Goal: Ask a question

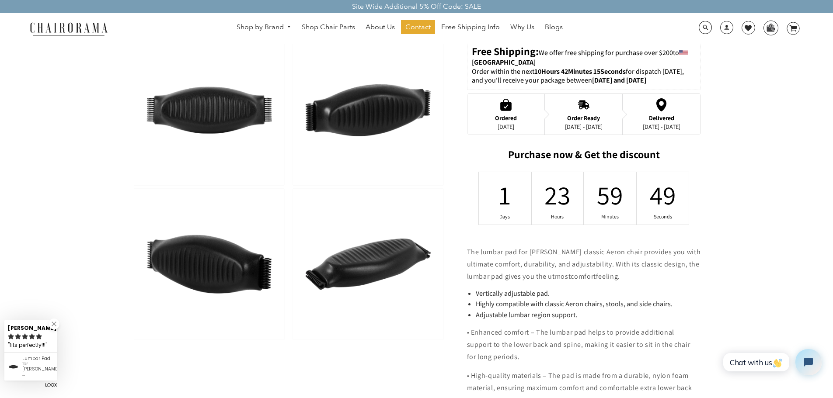
scroll to position [301, 0]
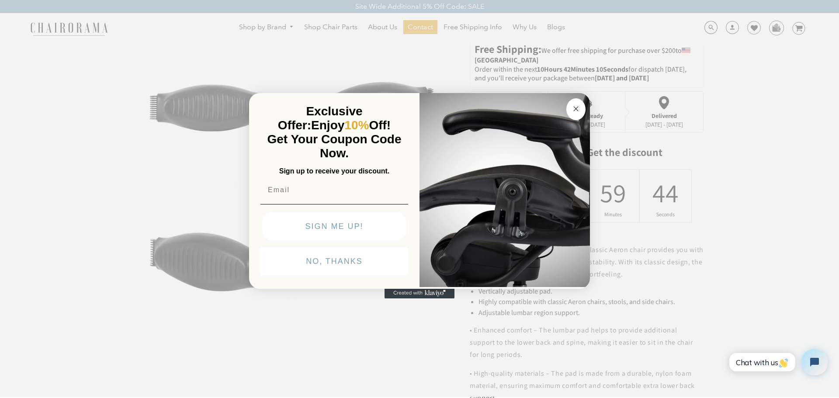
drag, startPoint x: 578, startPoint y: 108, endPoint x: 601, endPoint y: 109, distance: 23.6
click at [579, 108] on icon "Close dialog" at bounding box center [576, 109] width 10 height 10
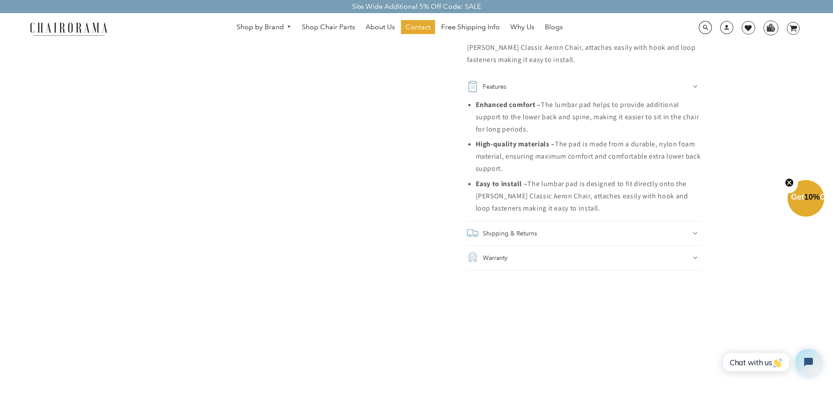
scroll to position [698, 0]
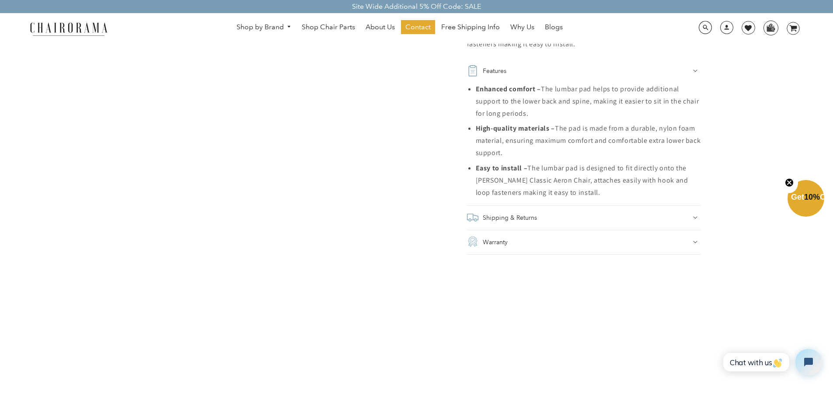
click at [696, 216] on icon at bounding box center [695, 217] width 4 height 3
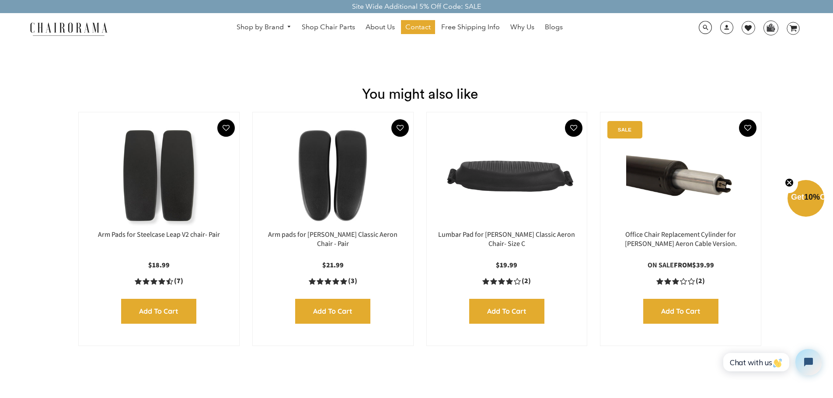
scroll to position [1825, 0]
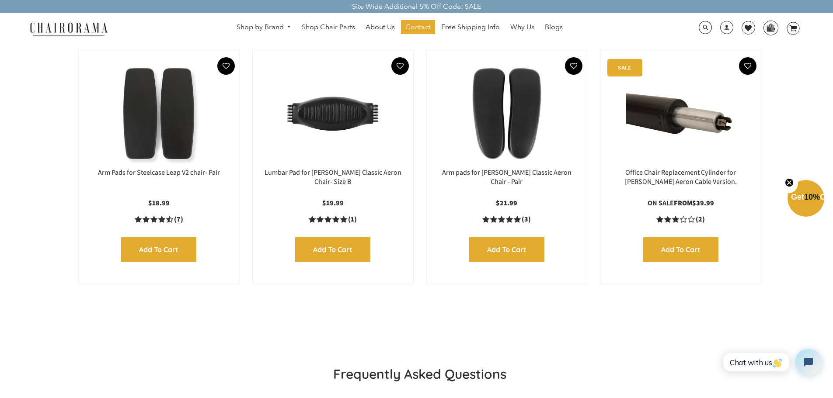
scroll to position [1297, 0]
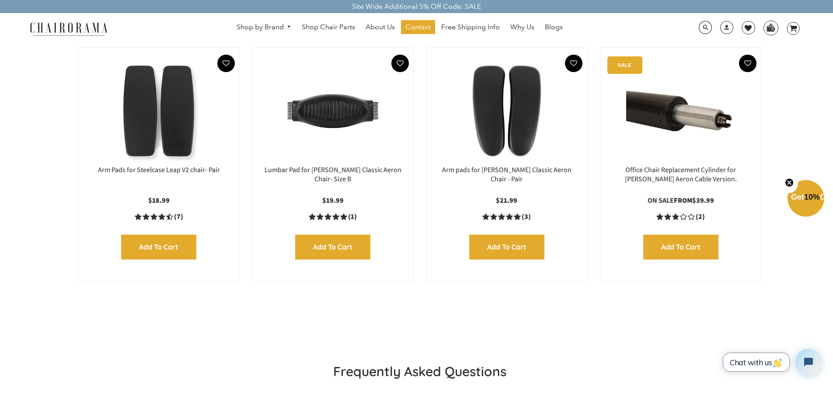
click at [751, 365] on span "Chat with us" at bounding box center [756, 362] width 53 height 9
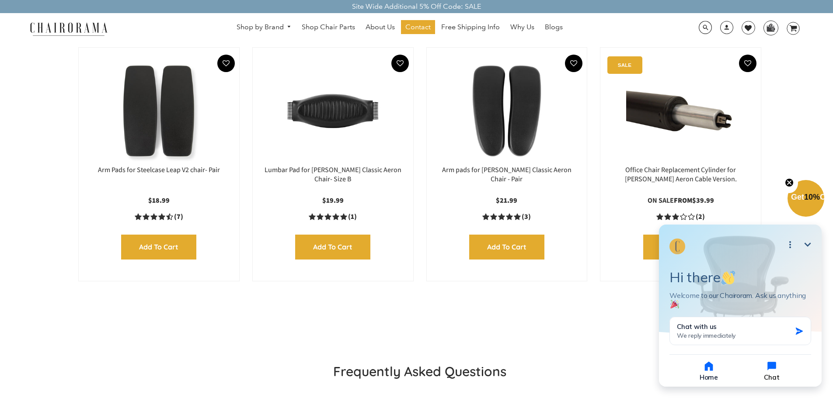
click at [773, 368] on icon "button" at bounding box center [771, 366] width 9 height 9
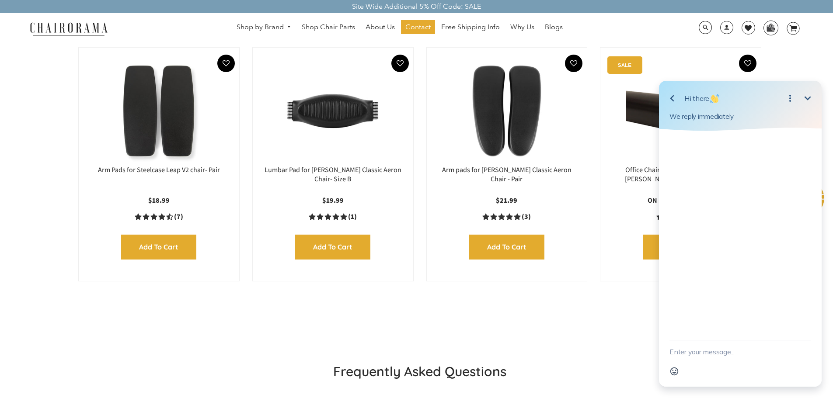
click at [694, 363] on div "Emoji" at bounding box center [740, 371] width 142 height 17
click at [698, 352] on textarea "New message" at bounding box center [740, 352] width 142 height 23
click at [767, 346] on textarea "I need an Aeron lumbar support pad. but here are tow listed -- Size b and Size …" at bounding box center [729, 343] width 120 height 40
click at [720, 342] on textarea "I need an Aeron lumbar support pad. but here are tow listed -- Size B and Size …" at bounding box center [729, 343] width 120 height 40
click at [719, 355] on textarea "I need an Aeron lumbar support pad. but here are two listed -- Size B and Size …" at bounding box center [729, 343] width 120 height 40
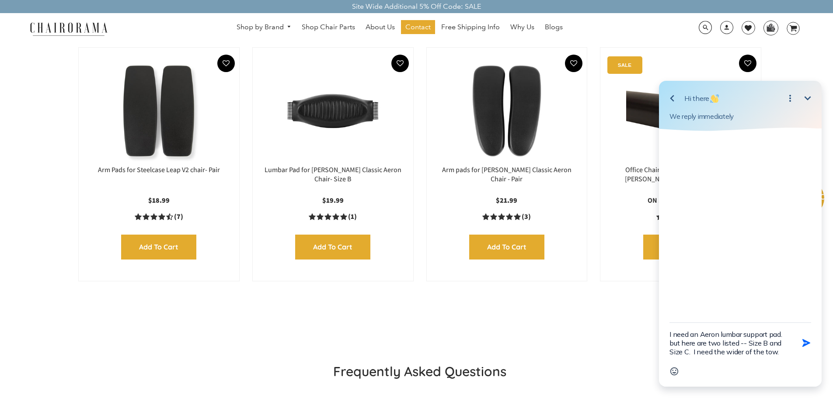
click at [777, 355] on textarea "I need an Aeron lumbar support pad. but here are two listed -- Size B and Size …" at bounding box center [729, 343] width 120 height 40
click at [688, 352] on textarea "I need an Aeron lumbar support pad. but here are two listed -- Size B and Size …" at bounding box center [729, 343] width 120 height 40
click at [761, 354] on textarea "I need an Aeron lumbar support pad. but here are two listed -- Size B and Size …" at bounding box center [729, 343] width 120 height 40
drag, startPoint x: 737, startPoint y: 354, endPoint x: 782, endPoint y: 362, distance: 45.6
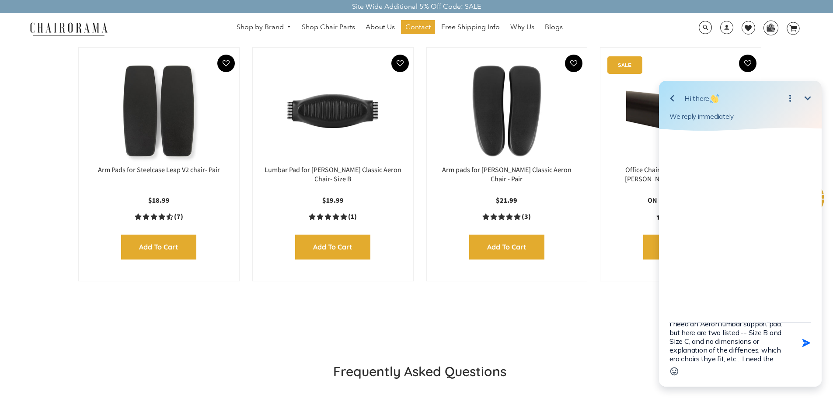
click at [782, 362] on textarea "I need an Aeron lumbar support pad. but here are two listed -- Size B and Size …" at bounding box center [729, 343] width 120 height 40
click at [741, 350] on textarea "I need an Aeron lumbar support pad. but here are two listed -- Size B and Size …" at bounding box center [729, 343] width 120 height 40
type textarea "I need an Aeron lumbar support pad. but here are two listed -- Size B and Size …"
click at [806, 341] on icon "button" at bounding box center [806, 343] width 10 height 10
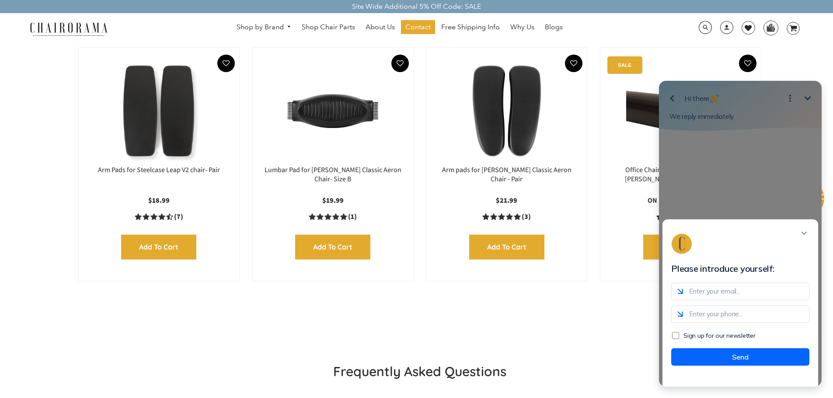
click at [704, 298] on input "email" at bounding box center [740, 291] width 138 height 17
type input "[EMAIL_ADDRESS][DOMAIN_NAME]"
type input "3132377400"
click at [744, 366] on button "Send" at bounding box center [740, 356] width 138 height 17
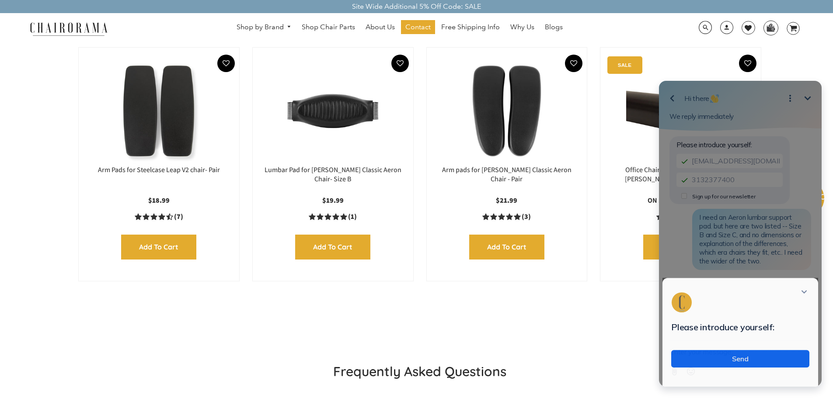
scroll to position [0, 0]
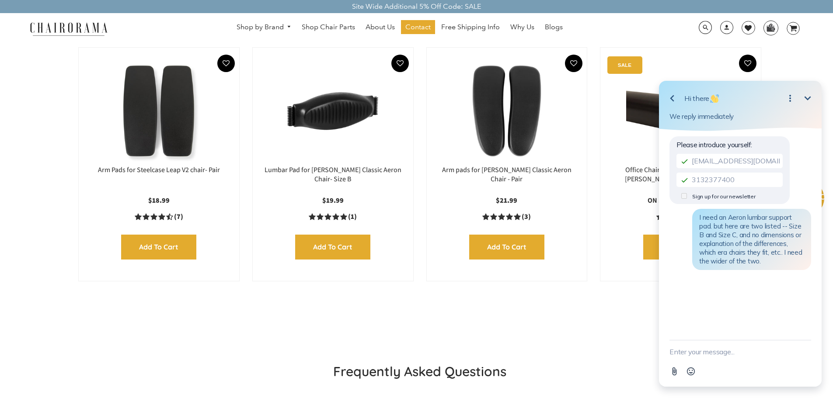
click at [333, 118] on img at bounding box center [332, 110] width 143 height 109
